Goal: Task Accomplishment & Management: Use online tool/utility

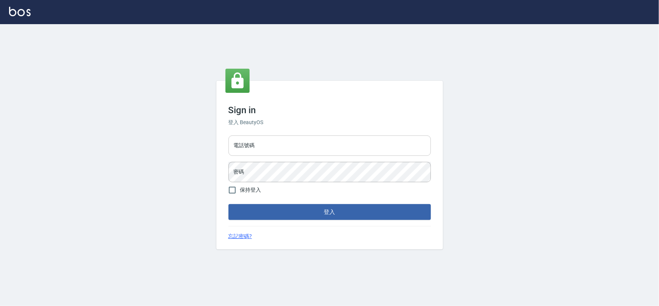
type input "0975575780"
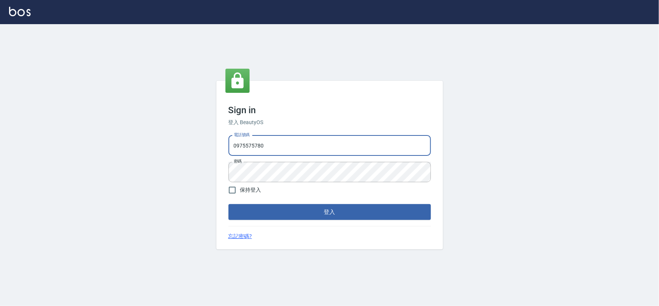
drag, startPoint x: 302, startPoint y: 145, endPoint x: 303, endPoint y: 151, distance: 5.7
click at [302, 145] on input "0975575780" at bounding box center [330, 146] width 203 height 20
click at [365, 214] on button "登入" at bounding box center [330, 212] width 203 height 16
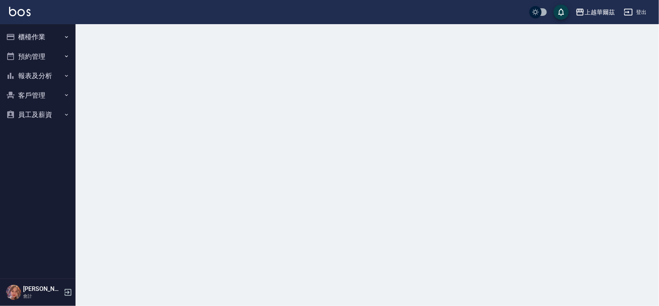
click at [57, 40] on button "櫃檯作業" at bounding box center [38, 37] width 70 height 20
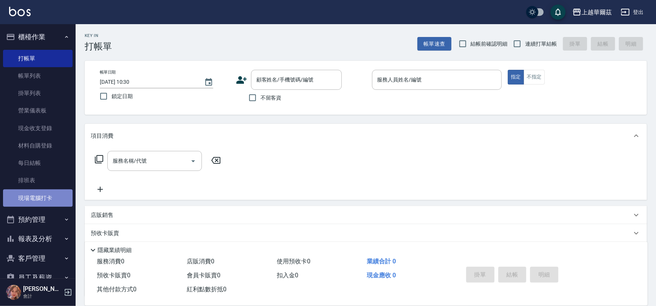
click at [57, 203] on link "現場電腦打卡" at bounding box center [38, 198] width 70 height 17
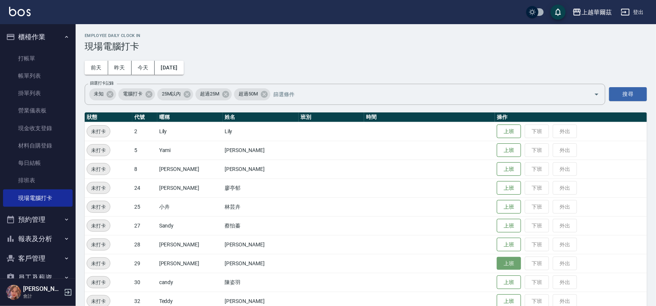
click at [496, 257] on button "上班" at bounding box center [508, 263] width 24 height 13
click at [496, 169] on button "上班" at bounding box center [508, 169] width 24 height 13
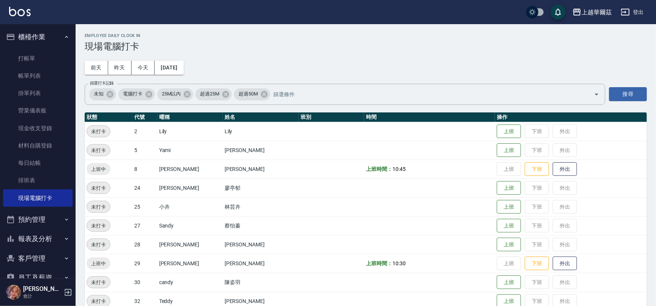
drag, startPoint x: 502, startPoint y: 149, endPoint x: 419, endPoint y: 320, distance: 189.9
